Goal: Entertainment & Leisure: Consume media (video, audio)

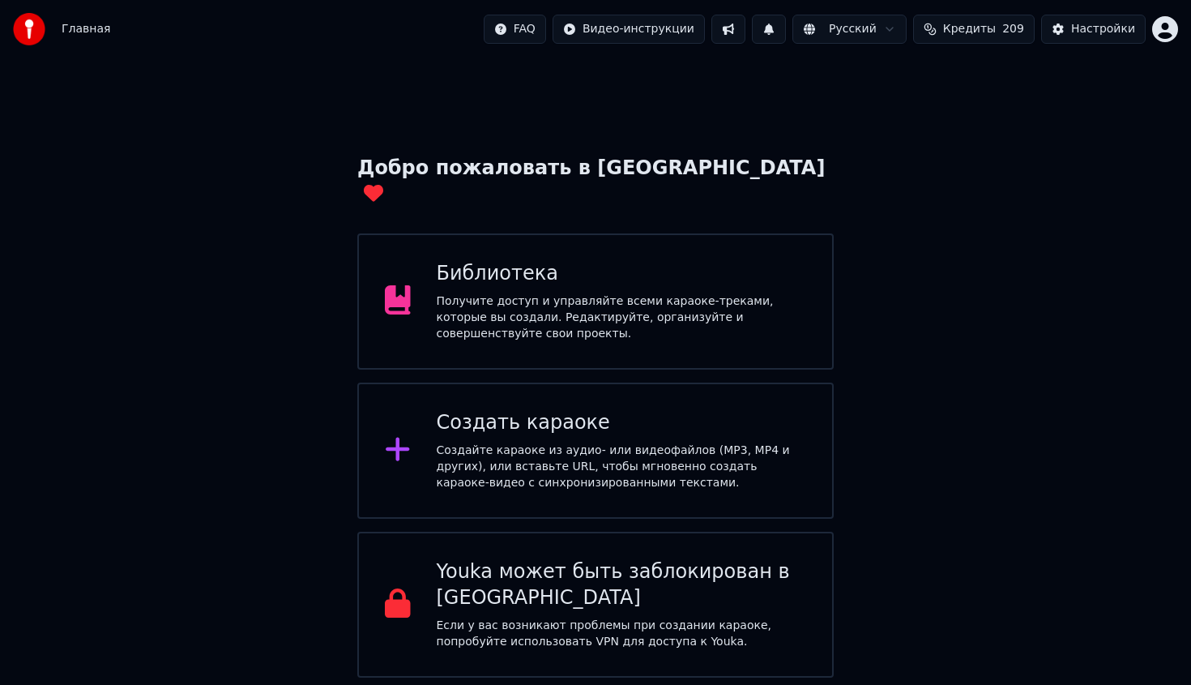
click at [543, 311] on div "Получите доступ и управляйте всеми караоке-треками, которые вы создали. Редакти…" at bounding box center [622, 317] width 370 height 49
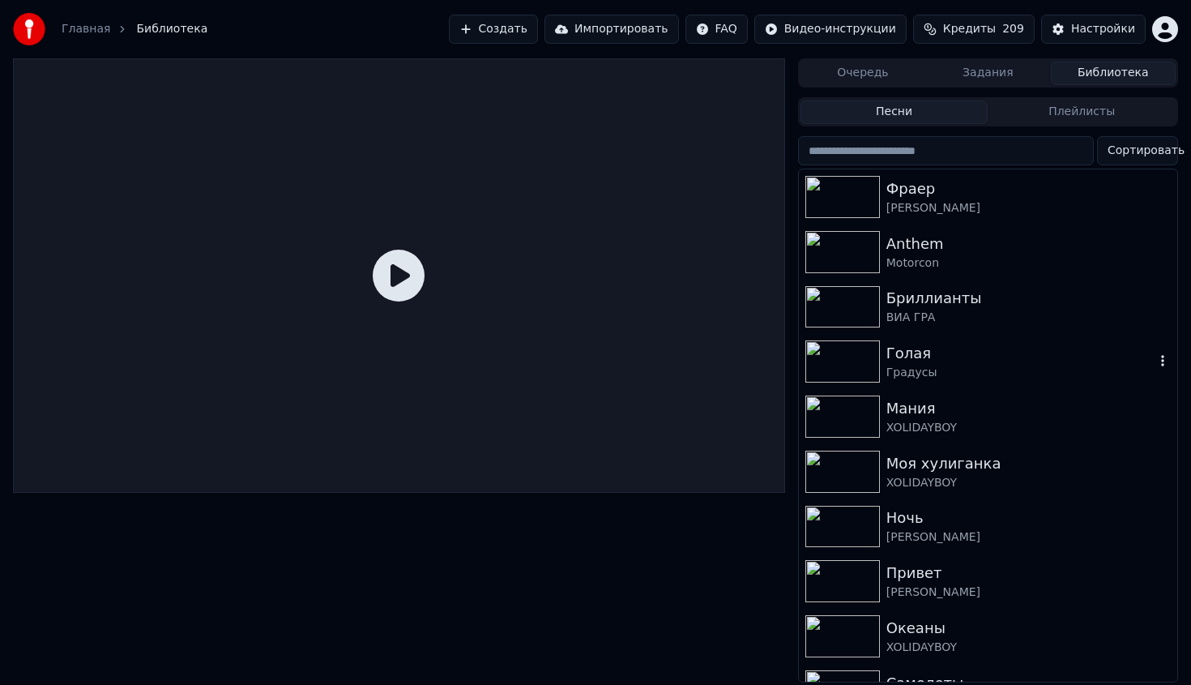
scroll to position [147, 0]
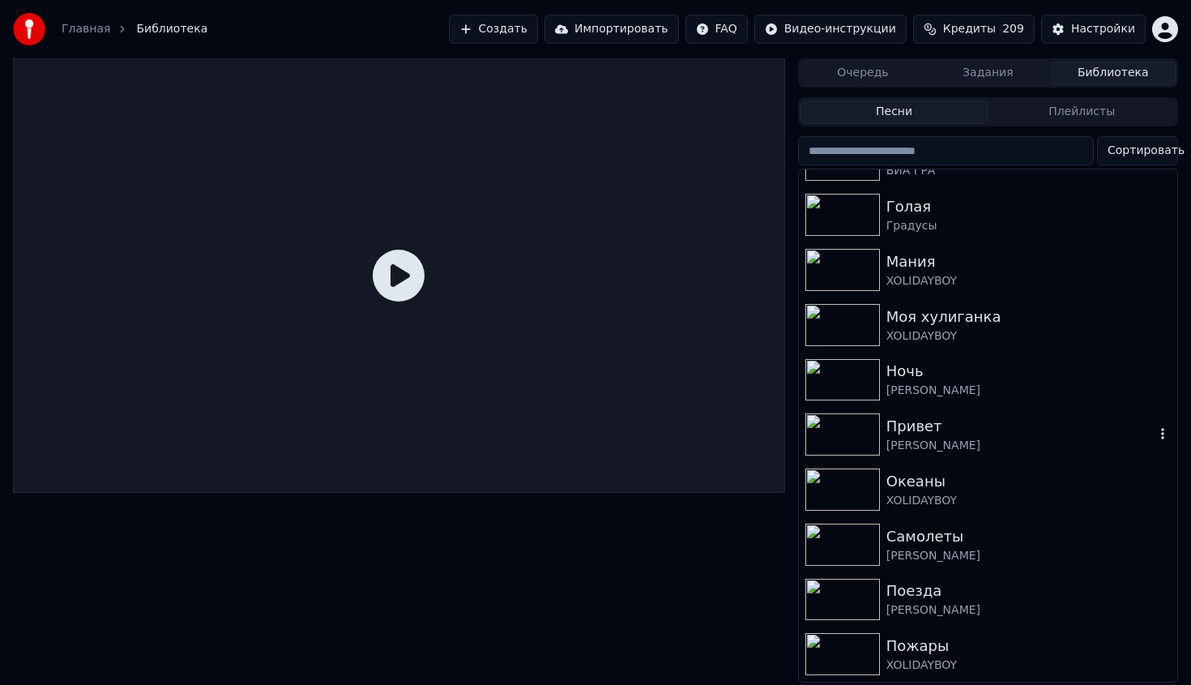
click at [838, 436] on img at bounding box center [843, 434] width 75 height 42
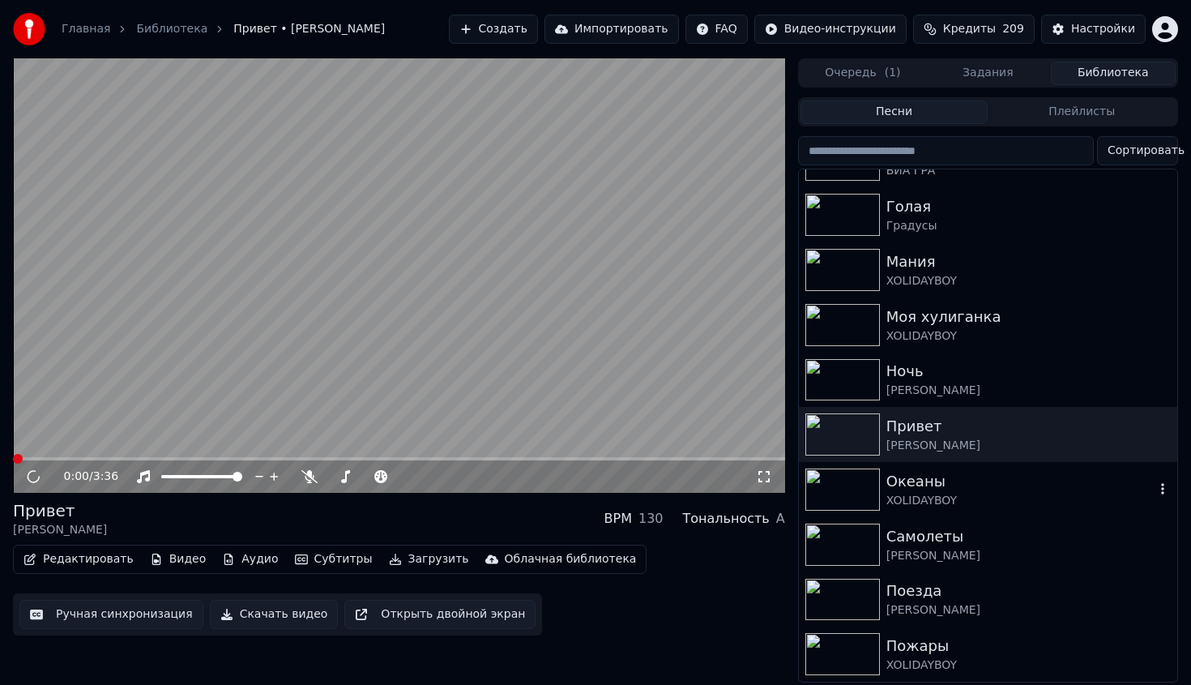
click at [839, 508] on img at bounding box center [843, 489] width 75 height 42
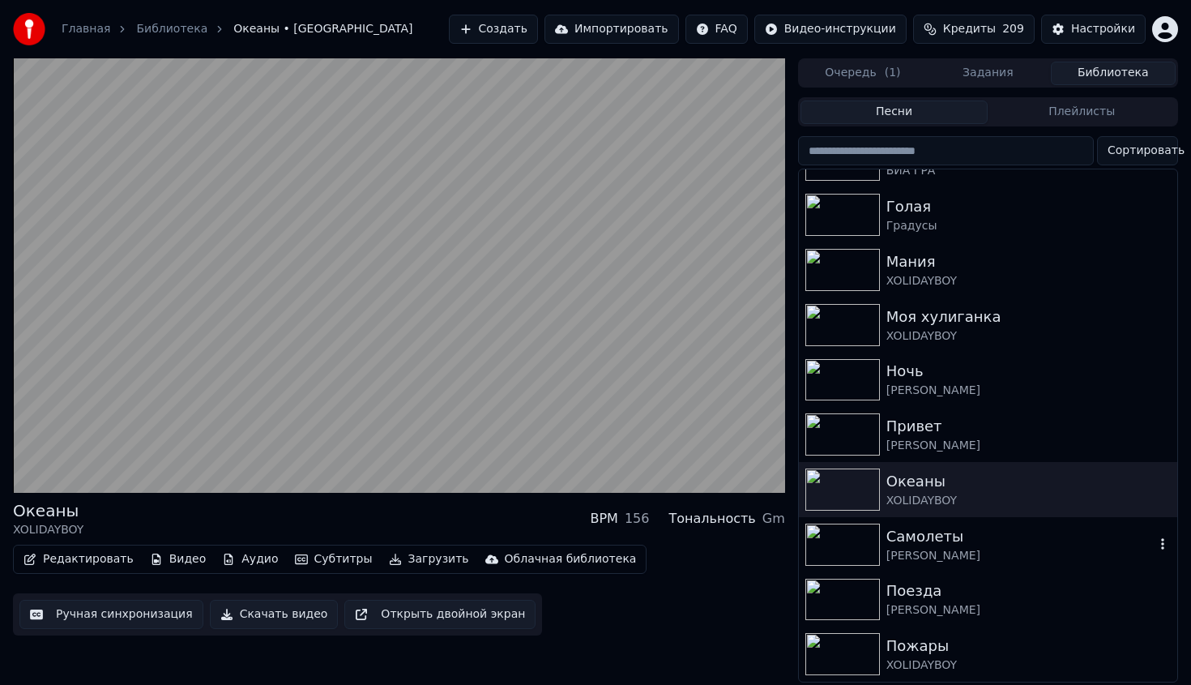
click at [843, 551] on img at bounding box center [843, 545] width 75 height 42
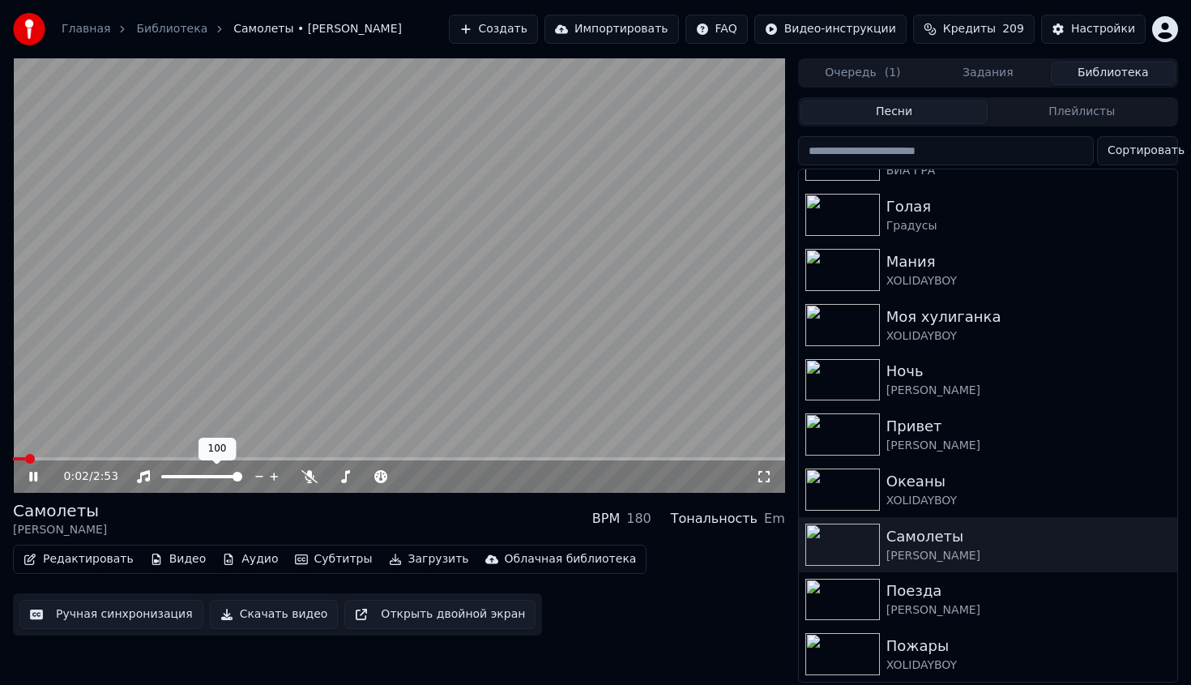
click at [92, 456] on video at bounding box center [399, 275] width 772 height 434
click at [91, 459] on span at bounding box center [399, 458] width 772 height 3
click at [168, 457] on span at bounding box center [399, 458] width 772 height 3
click at [237, 455] on video at bounding box center [399, 275] width 772 height 434
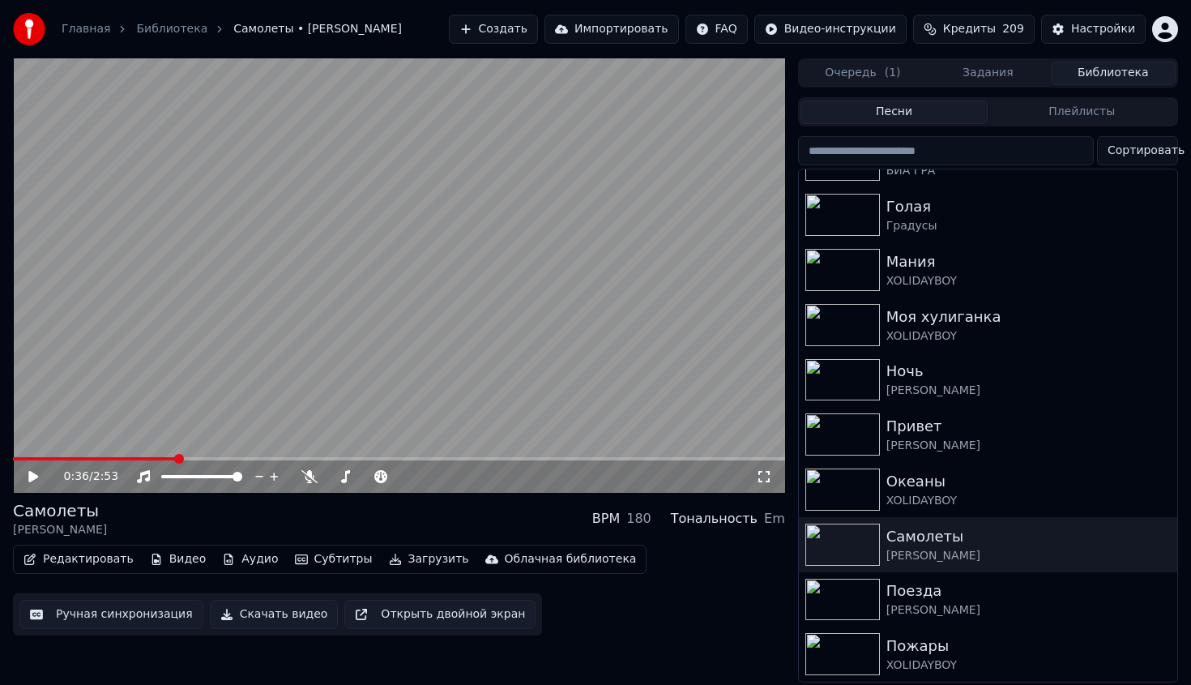
click at [237, 459] on span at bounding box center [399, 458] width 772 height 3
click at [294, 459] on span at bounding box center [399, 458] width 772 height 3
click at [977, 609] on div "[PERSON_NAME]" at bounding box center [1021, 610] width 268 height 16
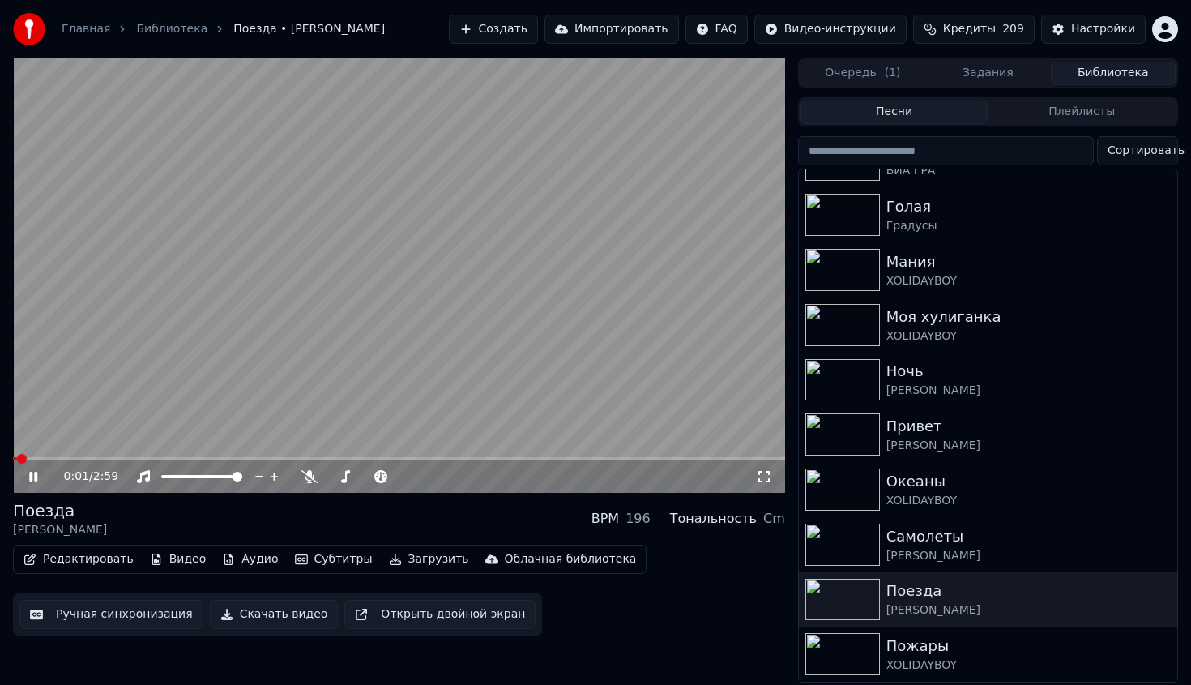
click at [134, 459] on span at bounding box center [399, 458] width 772 height 3
click at [191, 459] on span at bounding box center [399, 458] width 772 height 3
click at [912, 651] on div "Пожары" at bounding box center [1021, 646] width 268 height 23
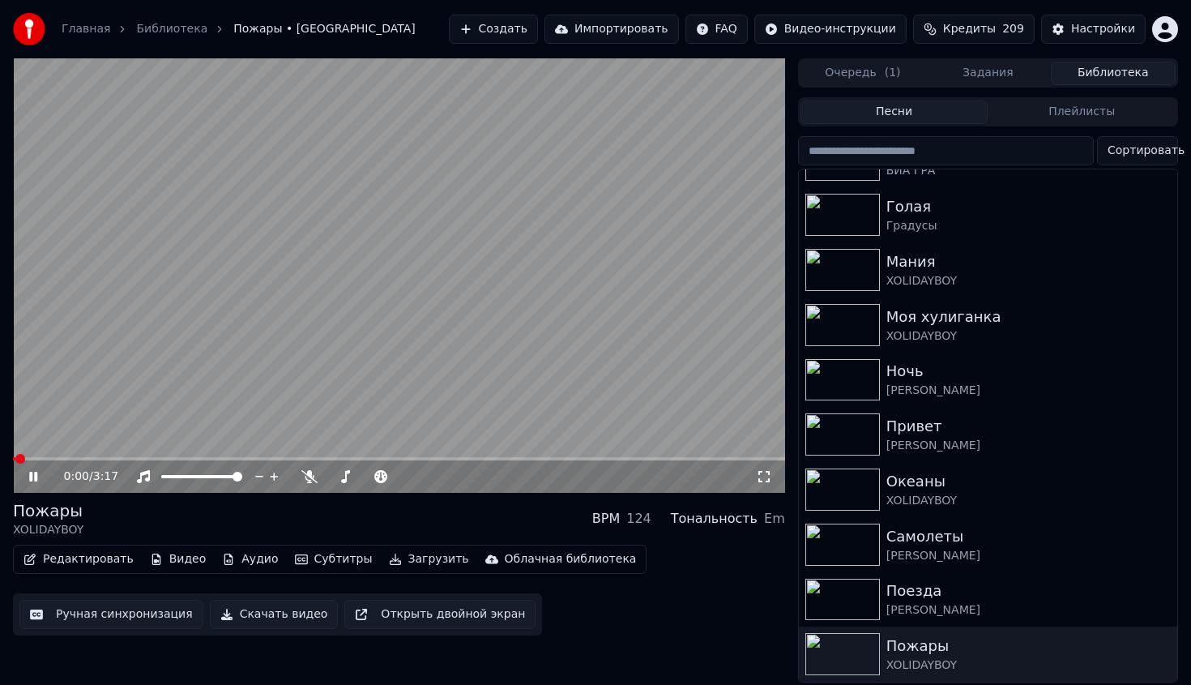
click at [156, 458] on span at bounding box center [399, 458] width 772 height 3
click at [228, 465] on div "0:37 / 3:17" at bounding box center [399, 476] width 772 height 32
click at [224, 459] on span at bounding box center [399, 458] width 772 height 3
click at [434, 411] on video at bounding box center [399, 275] width 772 height 434
click at [936, 599] on div "Поезда" at bounding box center [1029, 590] width 284 height 23
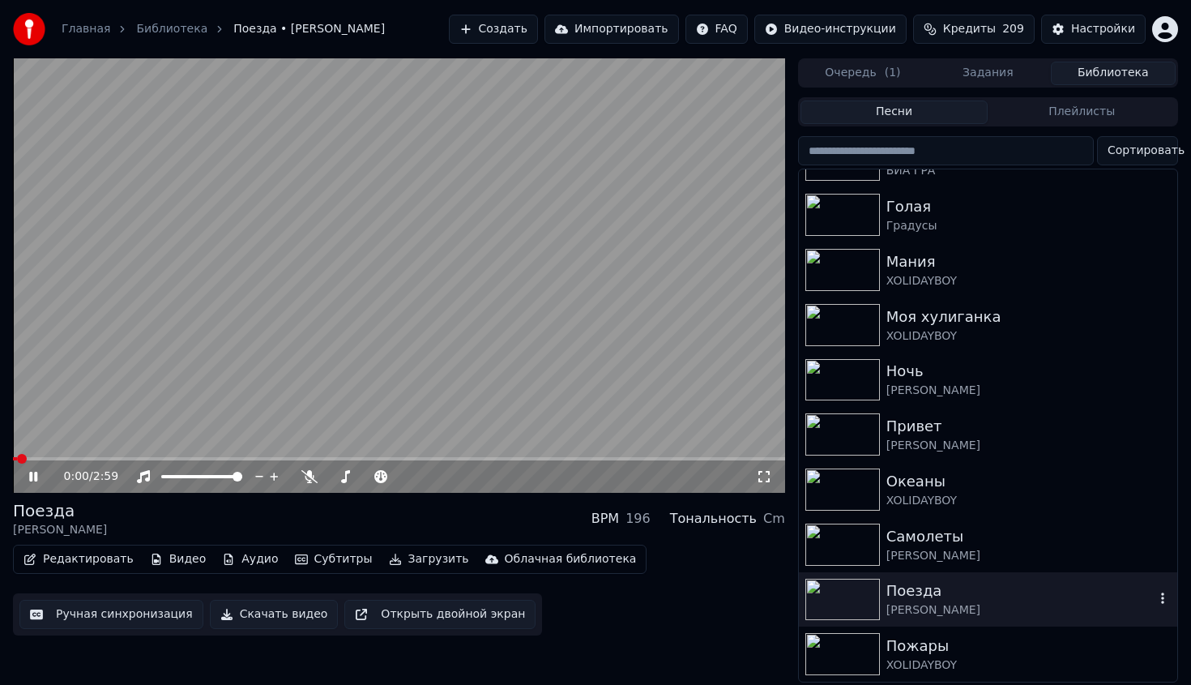
click at [1168, 598] on icon "button" at bounding box center [1163, 598] width 16 height 13
click at [166, 460] on div "0:06 / 2:59" at bounding box center [399, 476] width 772 height 32
click at [169, 459] on span at bounding box center [399, 458] width 772 height 3
click at [971, 485] on div "Океаны" at bounding box center [1021, 481] width 268 height 23
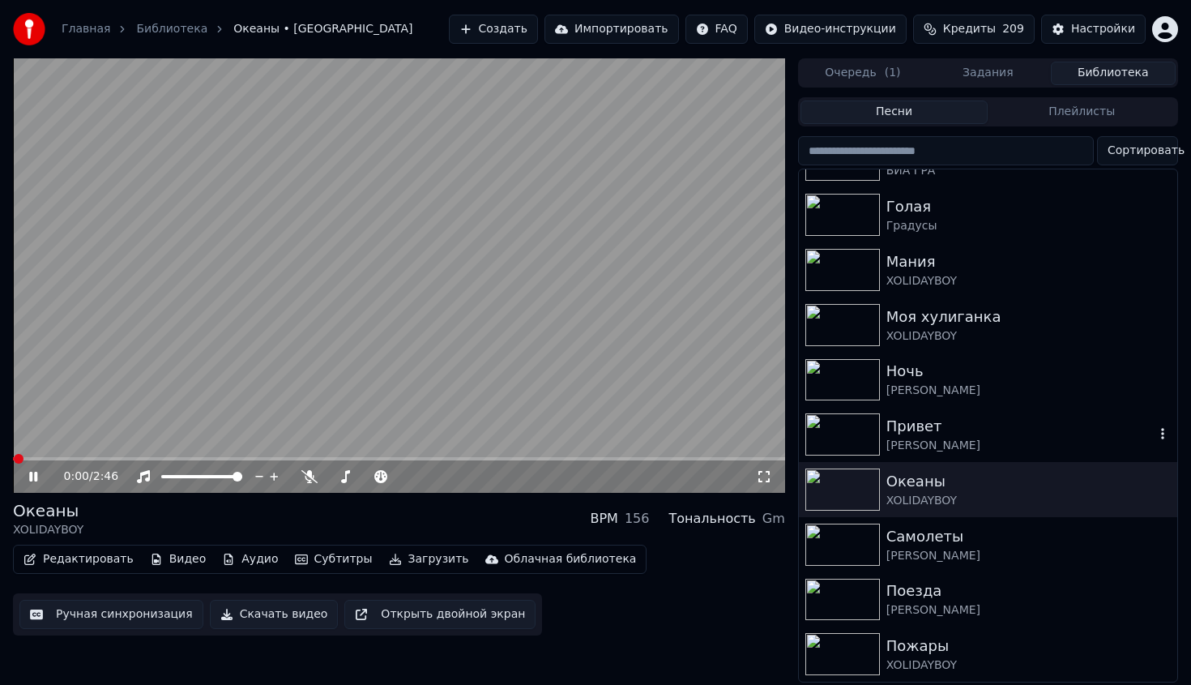
click at [986, 434] on div "Привет" at bounding box center [1021, 426] width 268 height 23
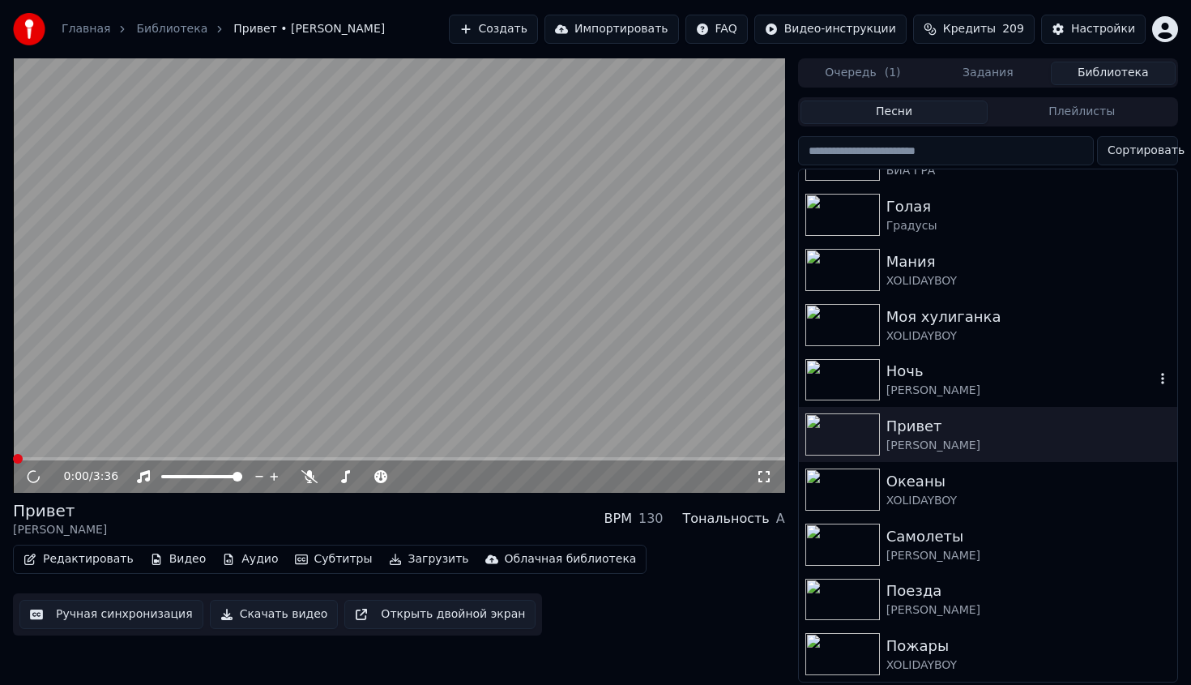
click at [984, 387] on div "[PERSON_NAME]" at bounding box center [1021, 390] width 268 height 16
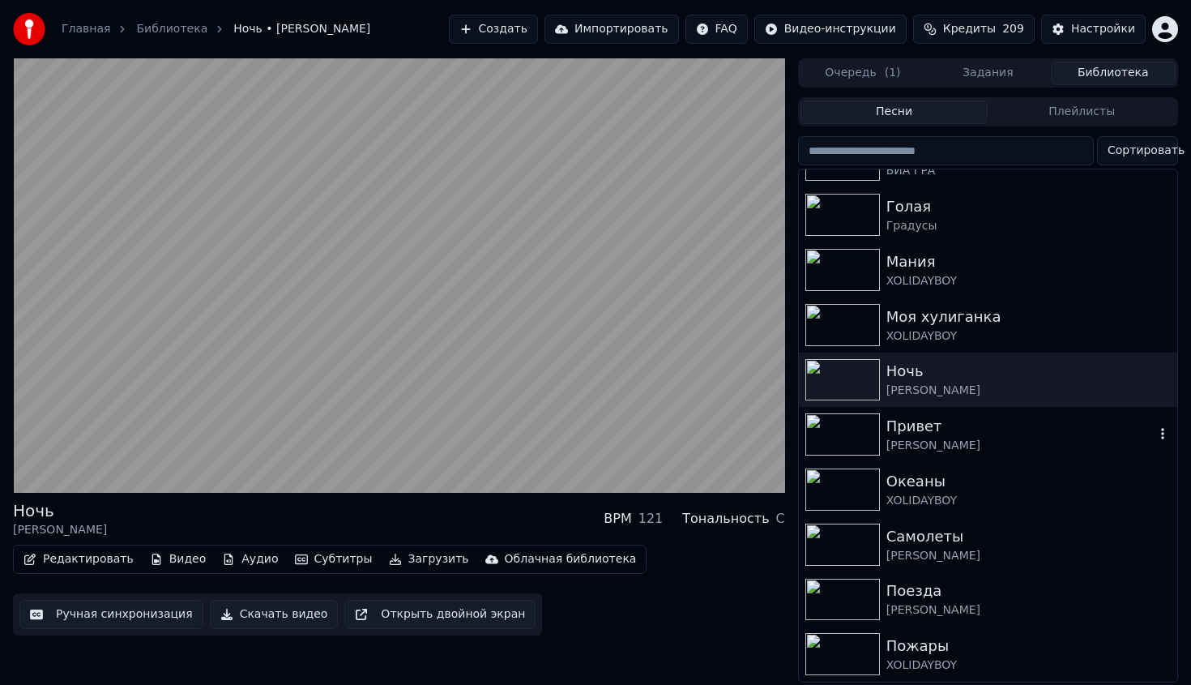
click at [974, 430] on div "Привет" at bounding box center [1021, 426] width 268 height 23
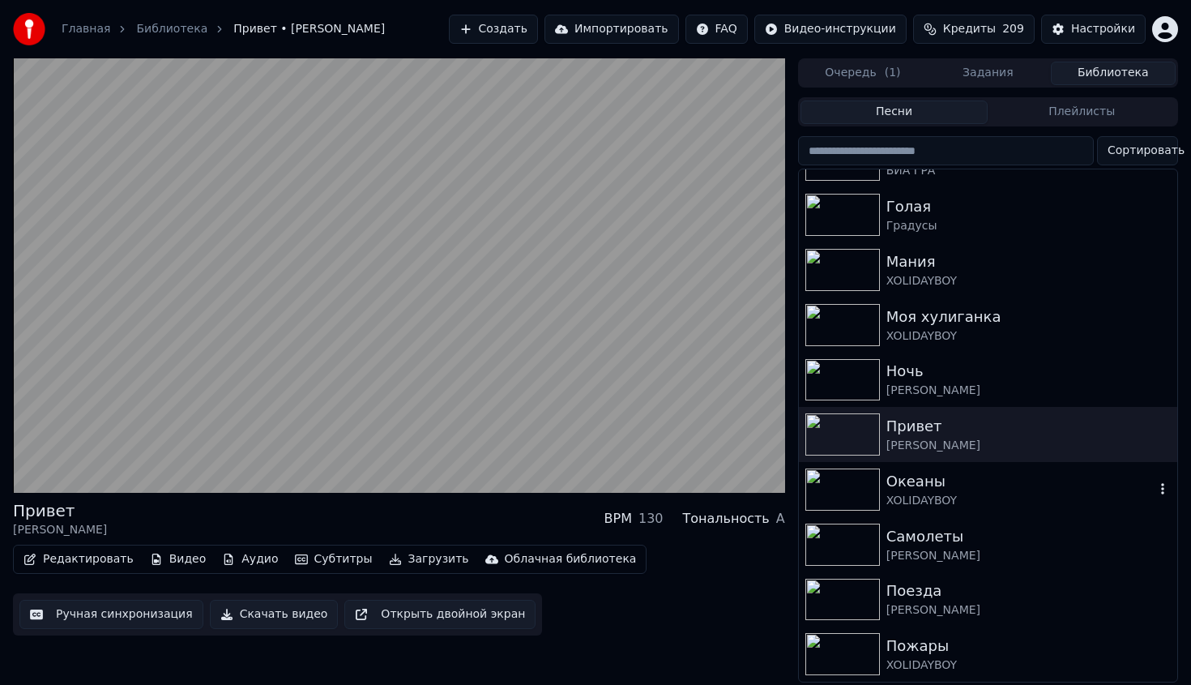
click at [955, 484] on div "Океаны" at bounding box center [1021, 481] width 268 height 23
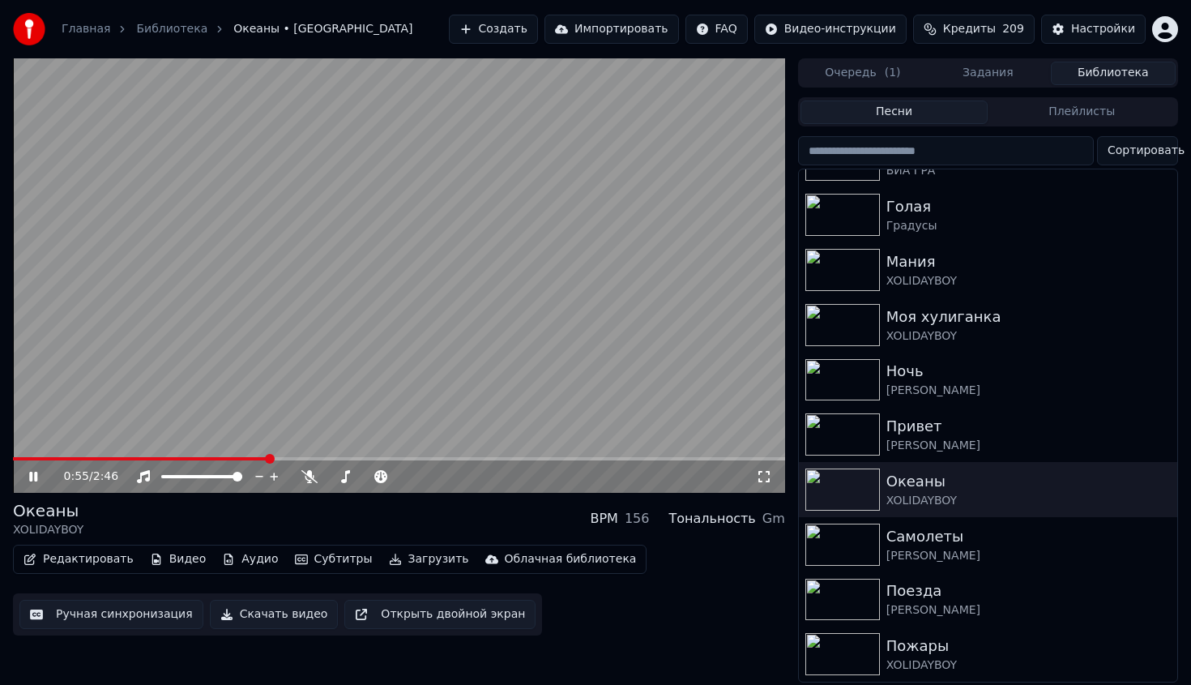
click at [269, 459] on span at bounding box center [399, 458] width 772 height 3
click at [947, 656] on div "Пожары" at bounding box center [1021, 646] width 268 height 23
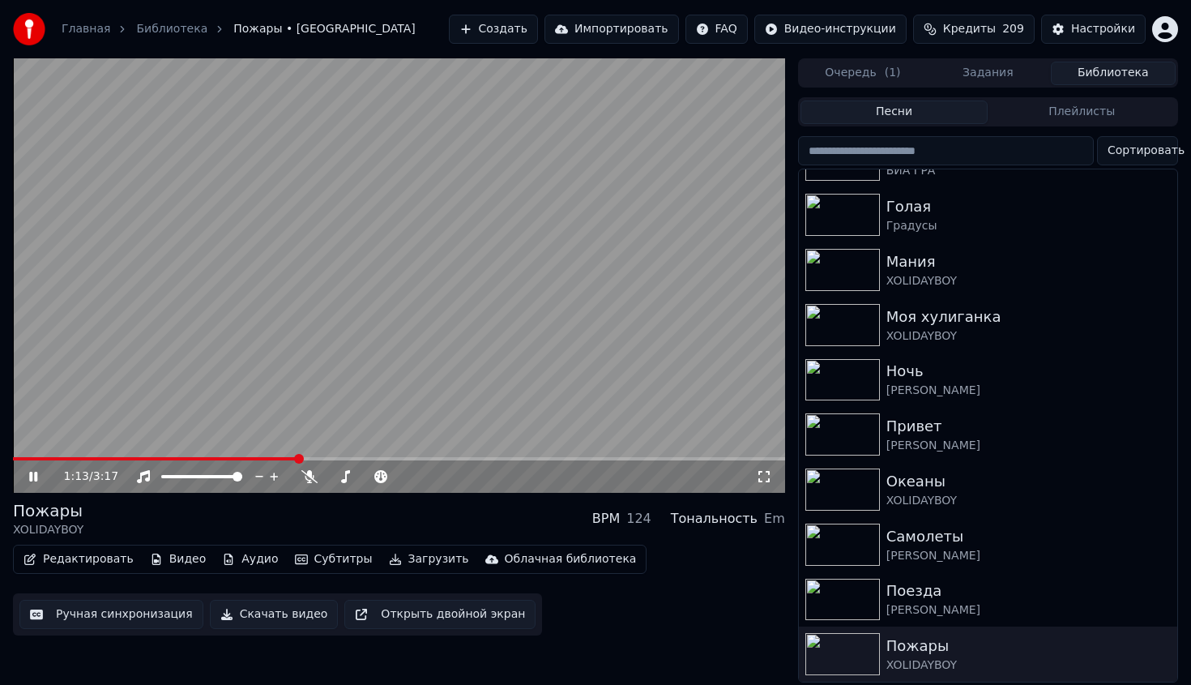
click at [298, 457] on span at bounding box center [399, 458] width 772 height 3
click at [405, 461] on div "1:13 / 3:17" at bounding box center [399, 476] width 772 height 32
click at [413, 459] on span at bounding box center [399, 458] width 772 height 3
click at [37, 460] on div "1:44 / 3:17" at bounding box center [399, 476] width 772 height 32
click at [37, 460] on div "1:45 / 3:17" at bounding box center [399, 476] width 772 height 32
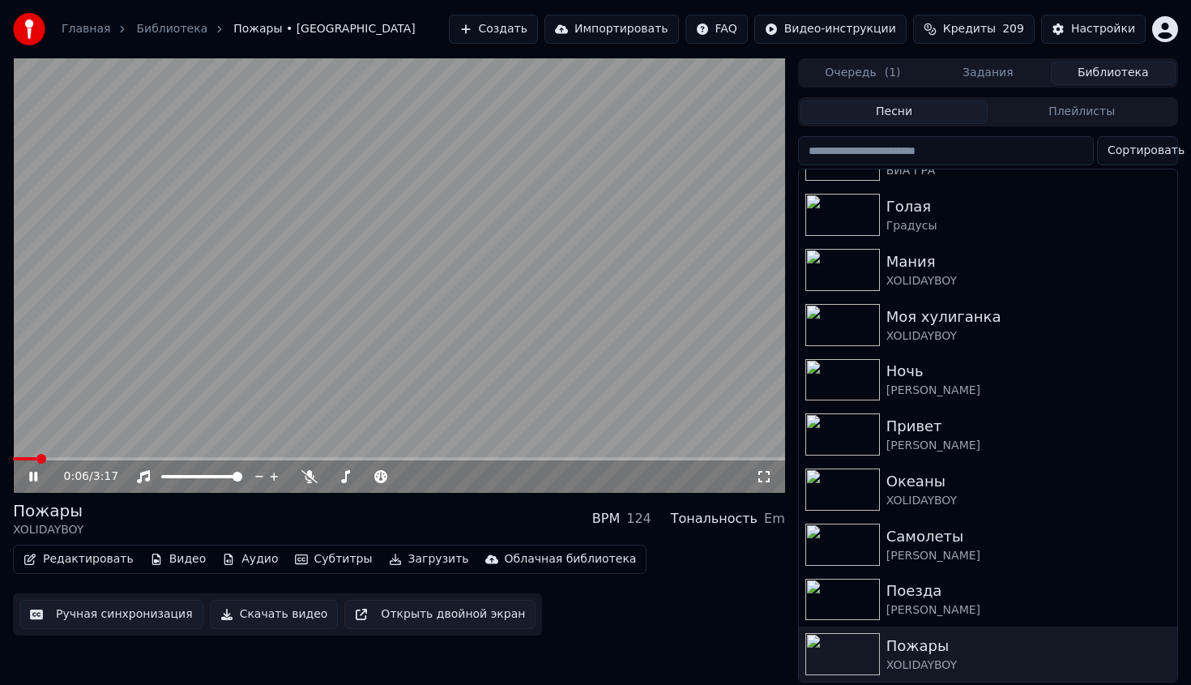
click at [36, 459] on span at bounding box center [25, 458] width 24 height 3
click at [84, 459] on span at bounding box center [399, 458] width 772 height 3
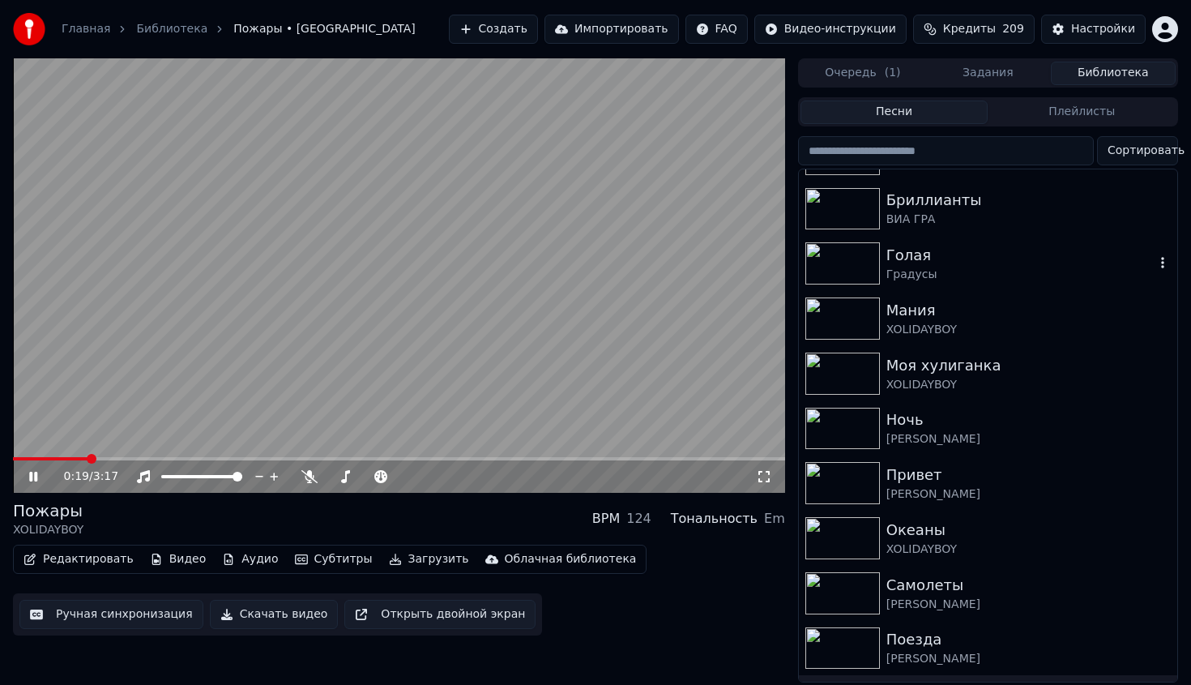
scroll to position [96, 0]
click at [873, 319] on img at bounding box center [843, 321] width 75 height 42
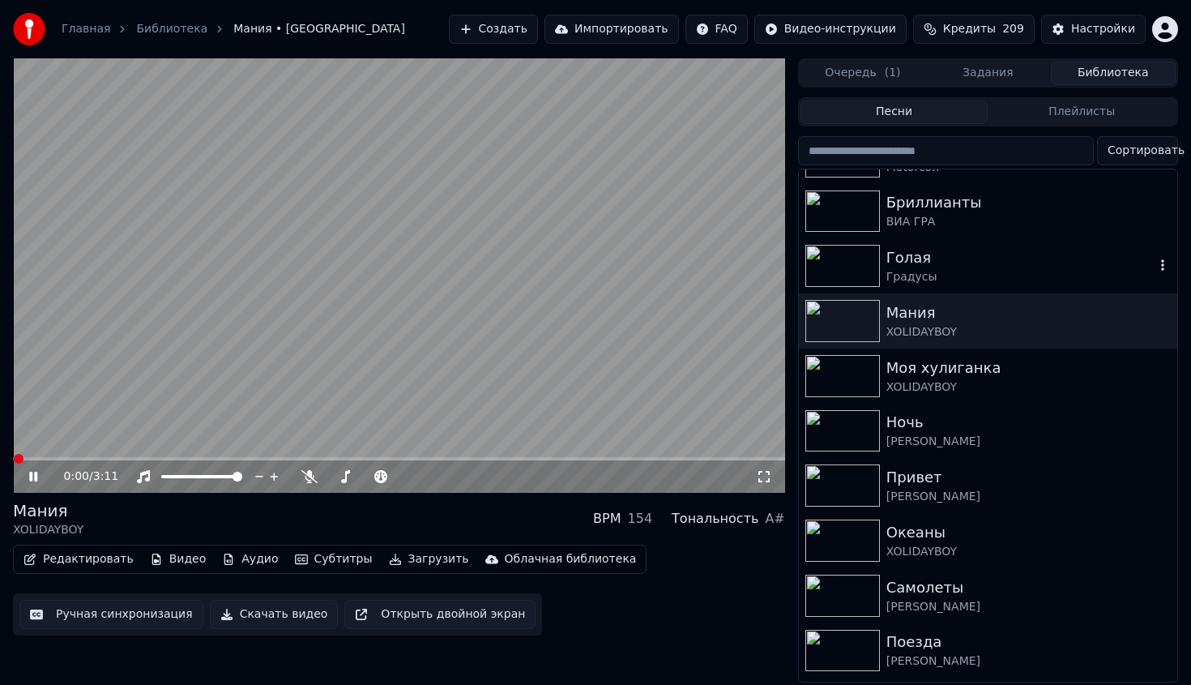
click at [845, 273] on img at bounding box center [843, 266] width 75 height 42
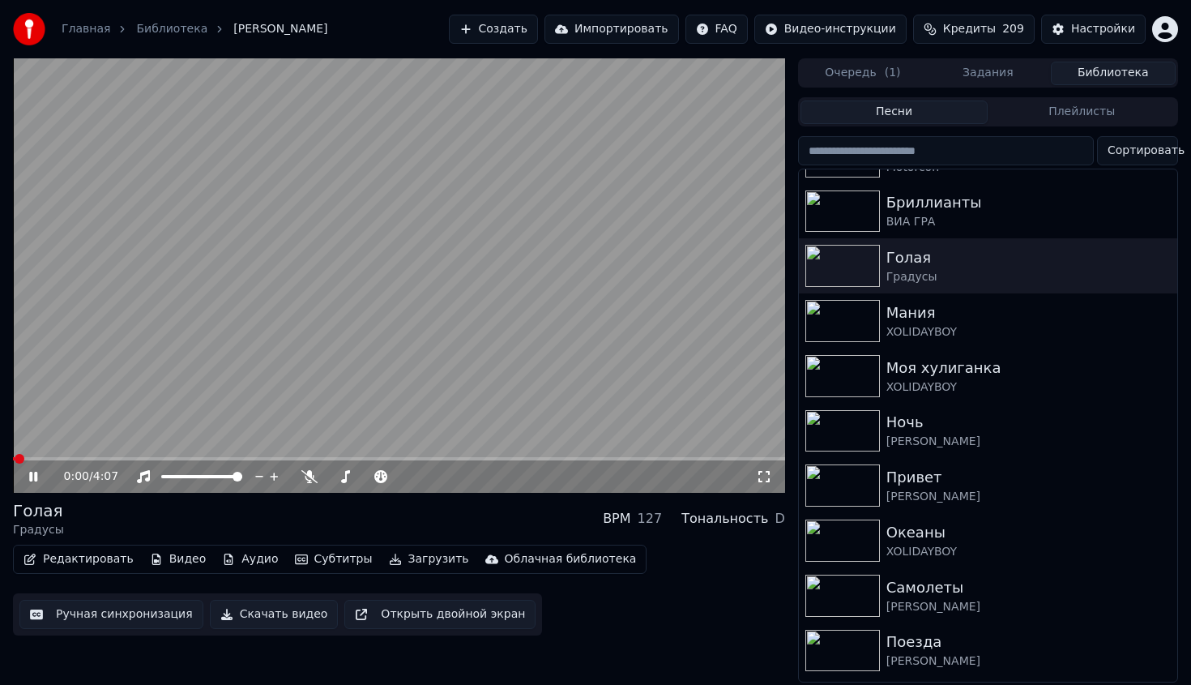
click at [237, 459] on span at bounding box center [399, 458] width 772 height 3
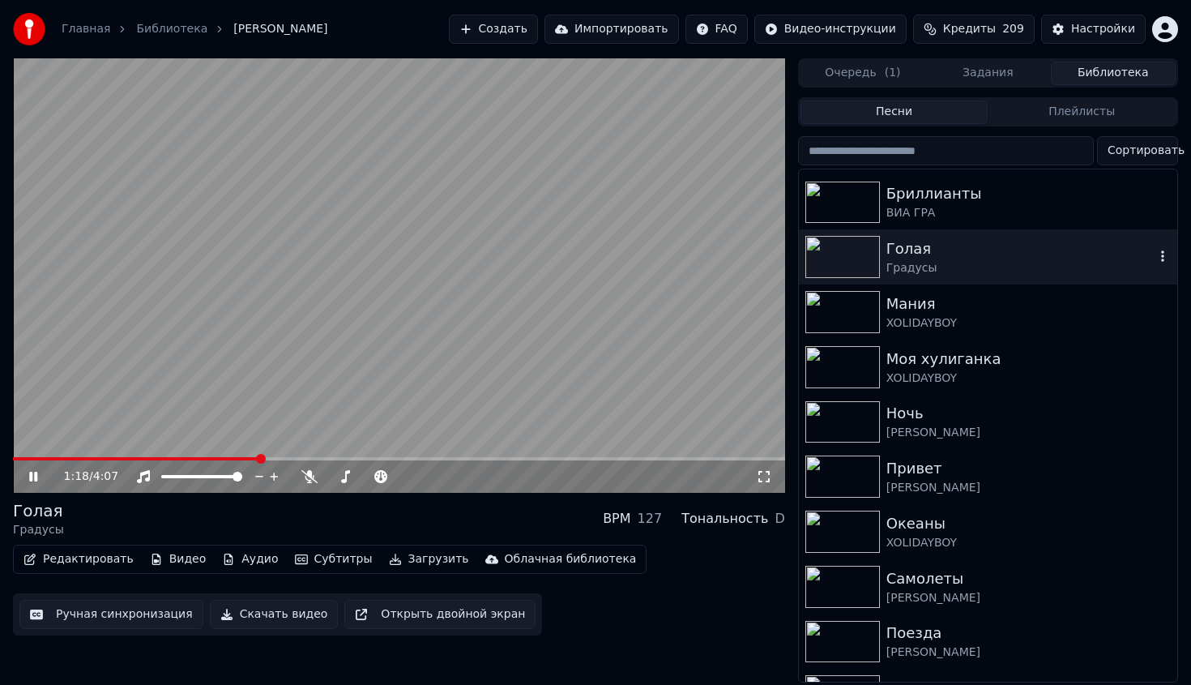
scroll to position [117, 0]
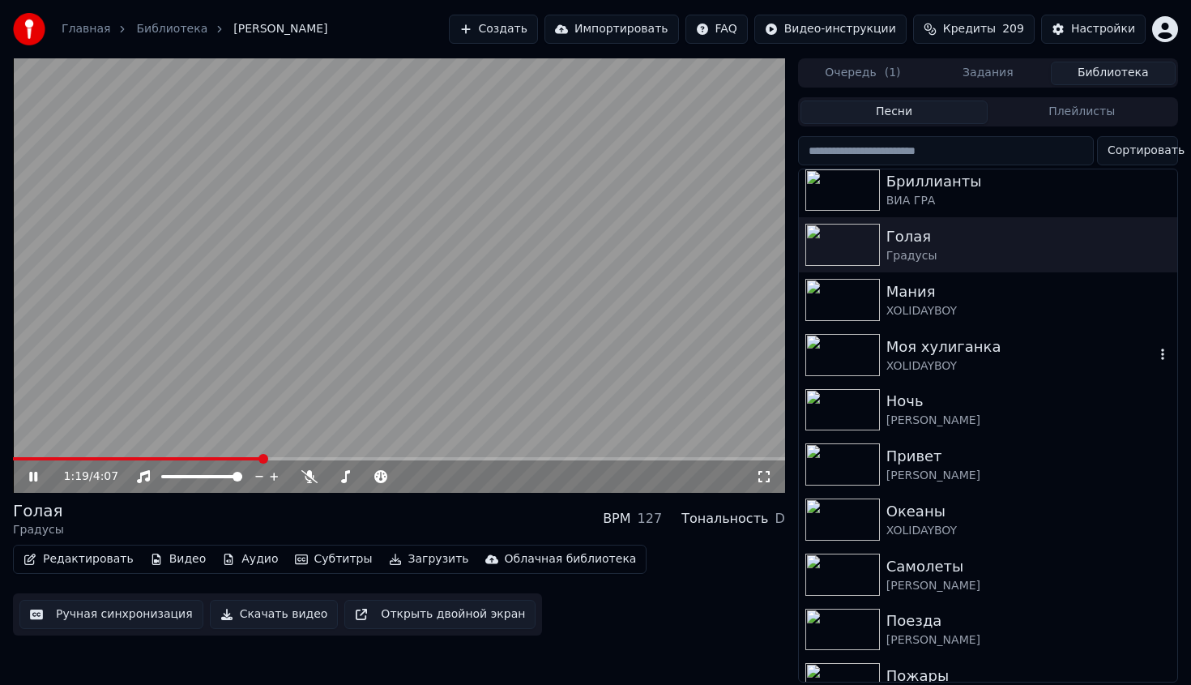
click at [968, 343] on div "Моя хулиганка" at bounding box center [1021, 346] width 268 height 23
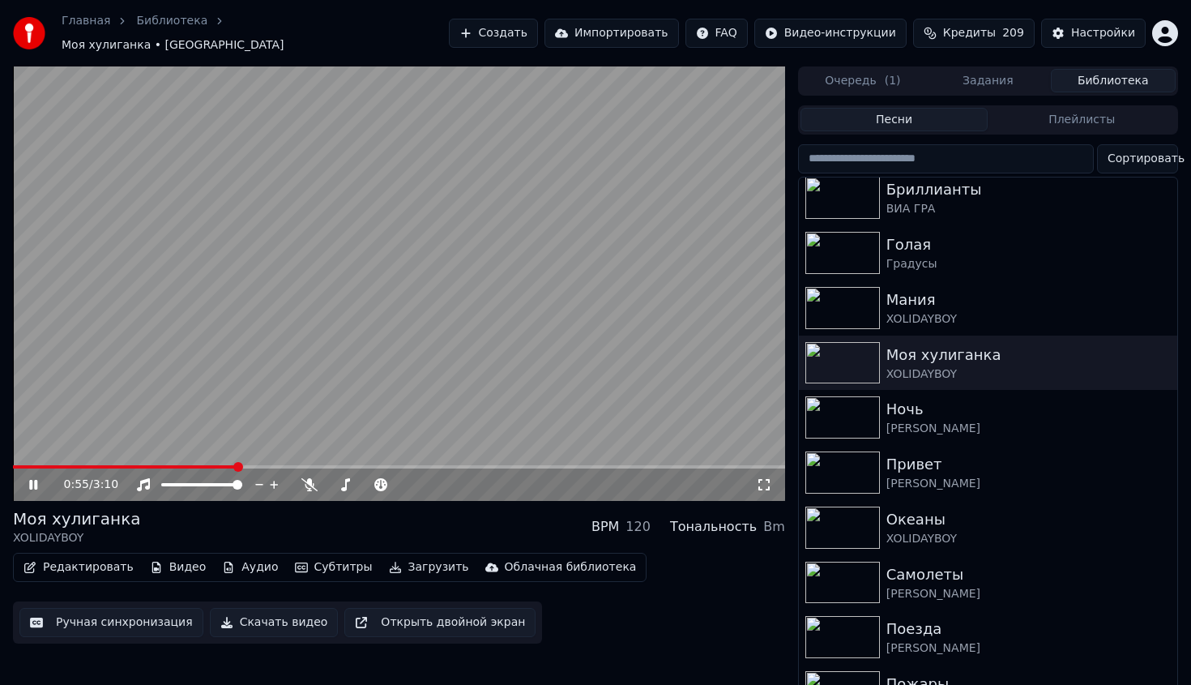
click at [234, 465] on span at bounding box center [399, 466] width 772 height 3
click at [219, 455] on video at bounding box center [399, 283] width 772 height 434
click at [217, 468] on div "0:56 / 3:10" at bounding box center [399, 484] width 772 height 32
click at [211, 465] on span at bounding box center [128, 466] width 230 height 3
